Goal: Task Accomplishment & Management: Manage account settings

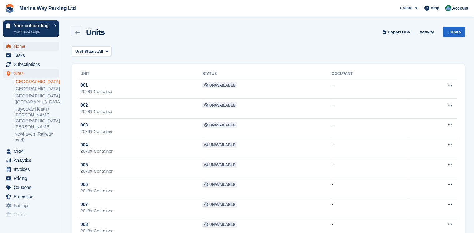
click at [30, 47] on span "Home" at bounding box center [32, 46] width 37 height 9
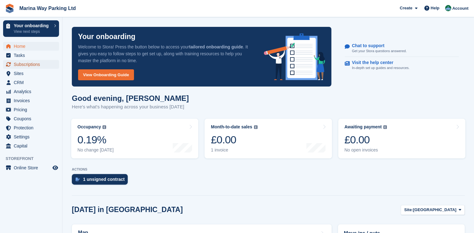
click at [34, 66] on span "Subscriptions" at bounding box center [32, 64] width 37 height 9
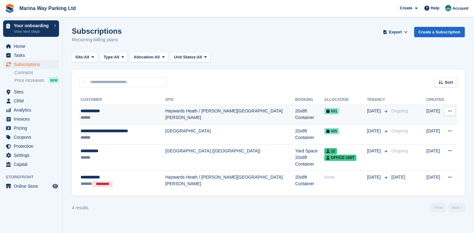
click at [190, 115] on td "Haywards Heath / [PERSON_NAME][GEOGRAPHIC_DATA][PERSON_NAME]" at bounding box center [230, 115] width 130 height 20
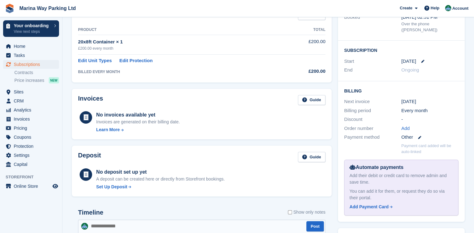
scroll to position [150, 0]
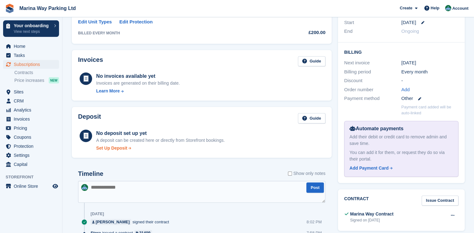
click at [118, 149] on div "Set Up Deposit" at bounding box center [111, 148] width 31 height 7
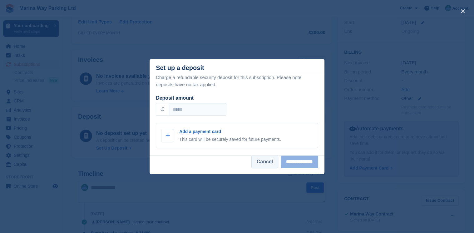
click at [254, 163] on button "Cancel" at bounding box center [264, 161] width 27 height 12
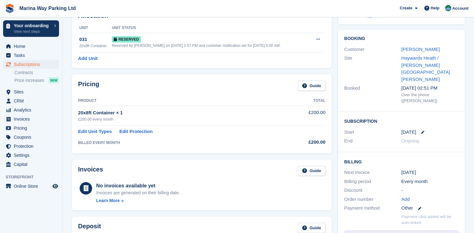
scroll to position [0, 0]
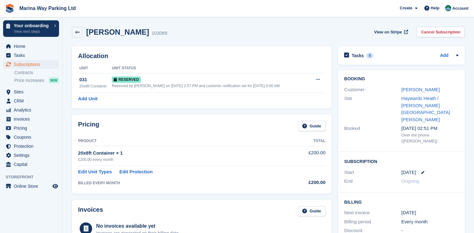
click at [69, 92] on div "Allocation Unit Unit Status 031 20x8ft Container Reserved Reserved by Paul Lewi…" at bounding box center [202, 77] width 266 height 68
click at [79, 32] on icon at bounding box center [77, 32] width 5 height 5
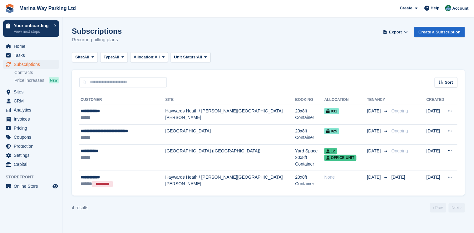
click at [160, 203] on div "4 results ‹ Prev Next ›" at bounding box center [268, 207] width 393 height 9
click at [20, 45] on span "Home" at bounding box center [32, 46] width 37 height 9
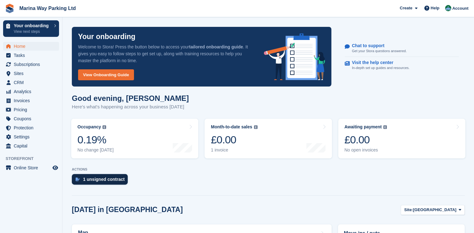
click at [108, 180] on div "1 unsigned contract" at bounding box center [104, 179] width 42 height 5
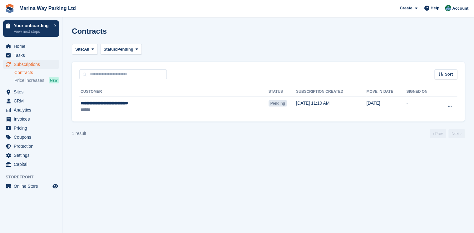
click at [27, 73] on link "Contracts" at bounding box center [36, 73] width 45 height 6
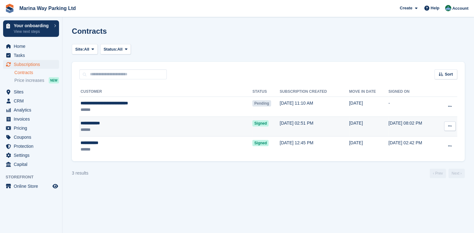
click at [156, 125] on div "**********" at bounding box center [139, 123] width 116 height 7
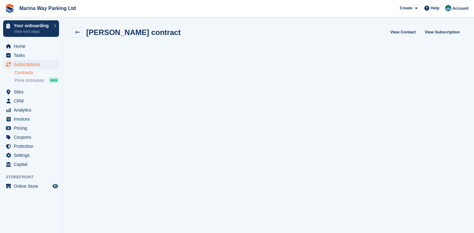
scroll to position [1, 0]
click at [25, 72] on link "Contracts" at bounding box center [36, 73] width 45 height 6
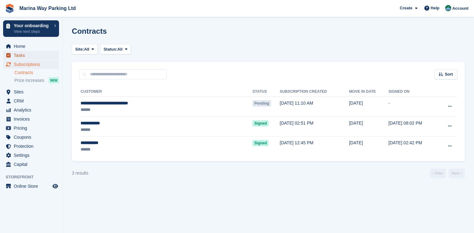
click at [20, 55] on span "Tasks" at bounding box center [32, 55] width 37 height 9
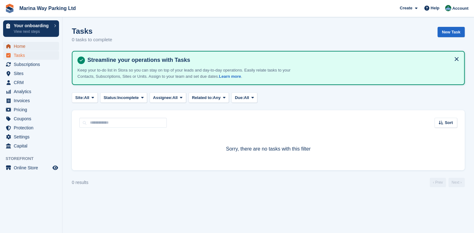
click at [25, 46] on span "Home" at bounding box center [32, 46] width 37 height 9
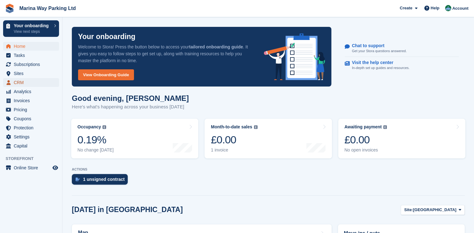
click at [19, 84] on span "CRM" at bounding box center [32, 82] width 37 height 9
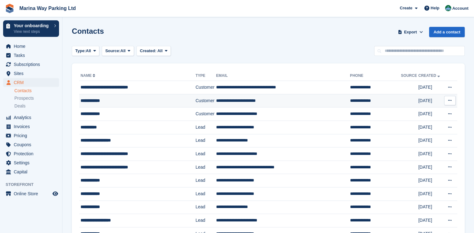
click at [107, 102] on div "**********" at bounding box center [134, 100] width 106 height 7
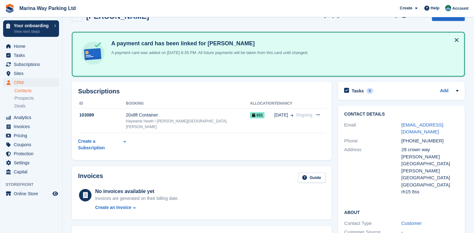
scroll to position [10, 0]
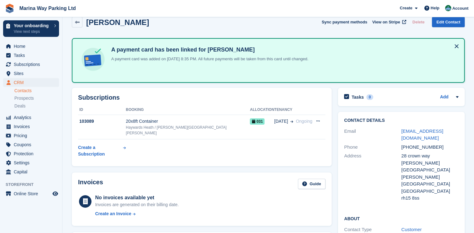
click at [22, 91] on link "Contacts" at bounding box center [36, 91] width 45 height 6
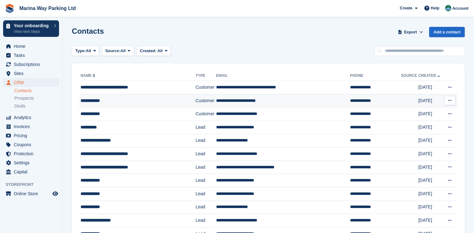
click at [169, 99] on div "**********" at bounding box center [134, 100] width 106 height 7
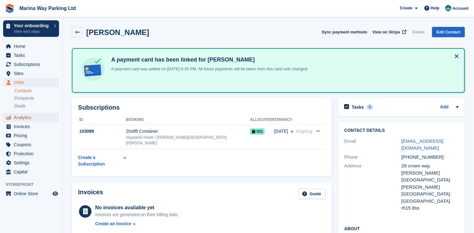
click at [15, 118] on span "Analytics" at bounding box center [32, 117] width 37 height 9
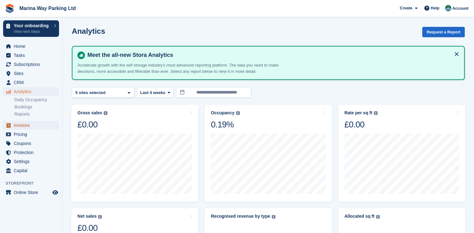
click at [23, 126] on span "Invoices" at bounding box center [32, 125] width 37 height 9
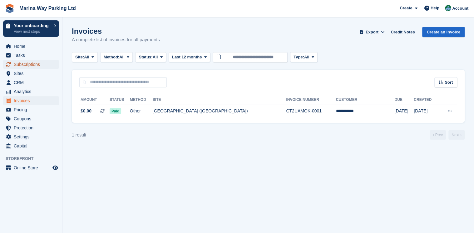
click at [23, 65] on span "Subscriptions" at bounding box center [32, 64] width 37 height 9
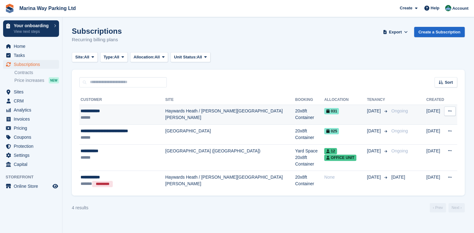
click at [122, 111] on div "**********" at bounding box center [123, 111] width 85 height 7
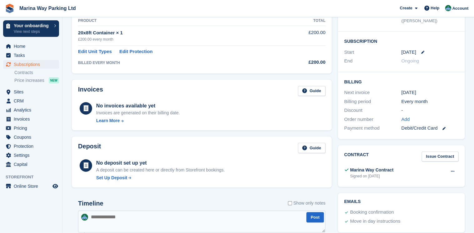
scroll to position [124, 0]
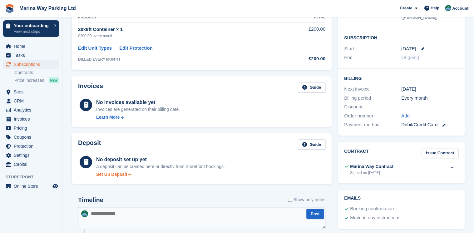
click at [106, 175] on div "Set Up Deposit" at bounding box center [111, 174] width 31 height 7
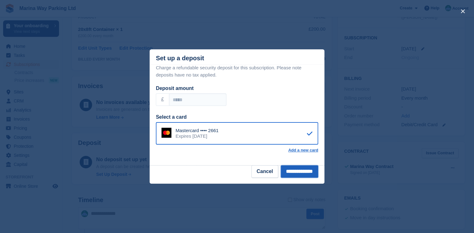
click at [294, 170] on input "**********" at bounding box center [299, 171] width 37 height 12
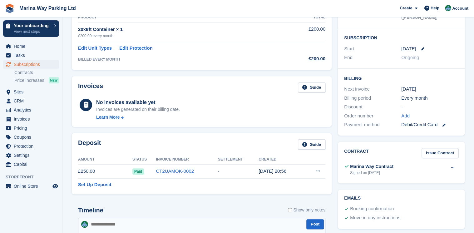
click at [232, 184] on table "Amount Status Invoice Number Settlement Created £250.00 Paid CT2UAMOK-0002 - 22…" at bounding box center [201, 170] width 247 height 33
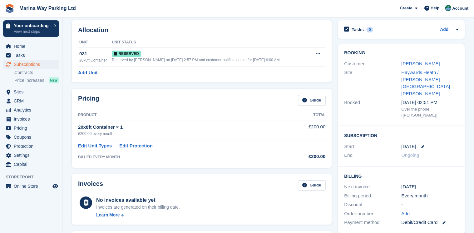
scroll to position [0, 0]
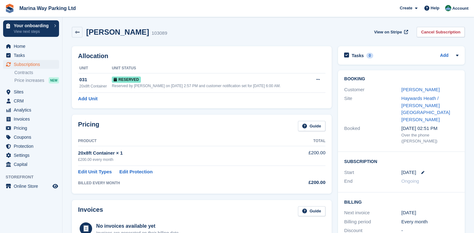
click at [320, 31] on div "Ashley evans 103089 View on Stripe Cancel Subscription" at bounding box center [268, 32] width 393 height 11
click at [89, 80] on div "031" at bounding box center [95, 79] width 32 height 7
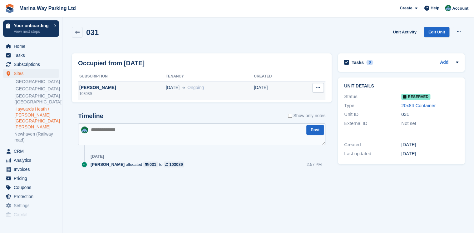
click at [97, 89] on div "[PERSON_NAME]" at bounding box center [122, 87] width 88 height 7
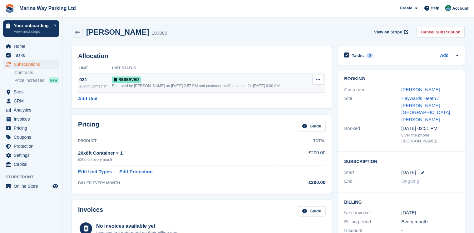
click at [316, 82] on button at bounding box center [318, 79] width 12 height 9
click at [267, 41] on div "[PERSON_NAME] 103089 View on Stripe Cancel Subscription" at bounding box center [268, 33] width 399 height 19
click at [319, 81] on icon at bounding box center [317, 79] width 3 height 4
drag, startPoint x: 289, startPoint y: 91, endPoint x: 263, endPoint y: 15, distance: 80.5
click at [289, 91] on p "Grant Early Access" at bounding box center [293, 92] width 54 height 8
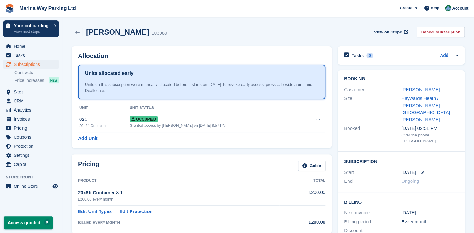
click at [170, 54] on h2 "Allocation" at bounding box center [201, 55] width 247 height 7
click at [21, 94] on span "Sites" at bounding box center [32, 91] width 37 height 9
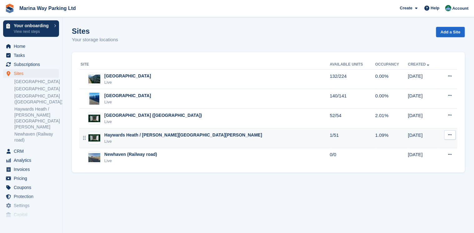
click at [123, 135] on div "Haywards Heath / [PERSON_NAME][GEOGRAPHIC_DATA][PERSON_NAME]" at bounding box center [183, 135] width 158 height 7
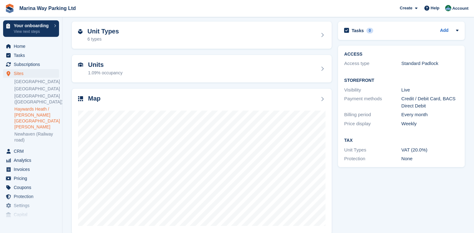
scroll to position [23, 0]
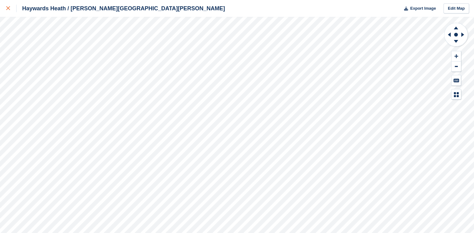
click at [9, 9] on icon at bounding box center [8, 8] width 4 height 4
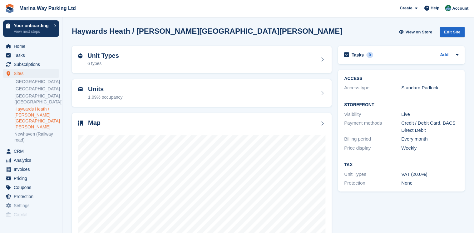
click at [66, 110] on section "Haywards Heath / [PERSON_NAME][GEOGRAPHIC_DATA][PERSON_NAME] View on Store Edit…" at bounding box center [267, 133] width 411 height 266
